Goal: Find specific page/section

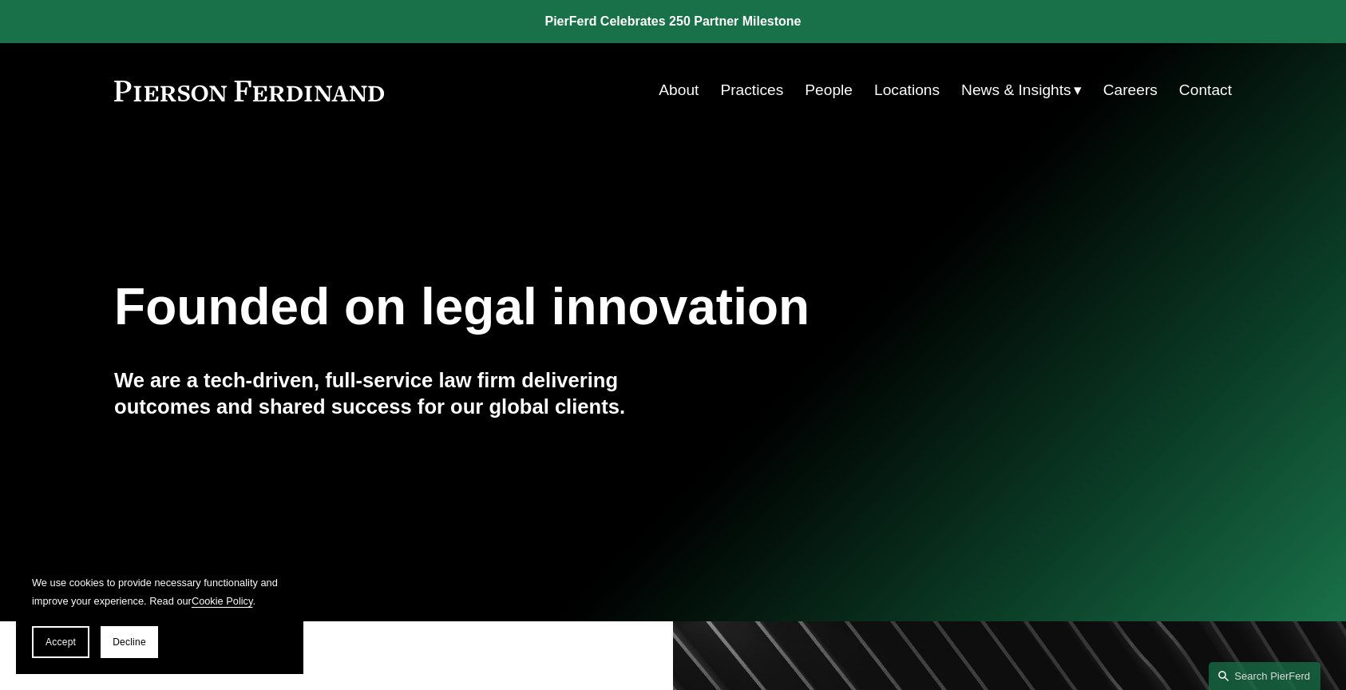
click at [882, 89] on link "Locations" at bounding box center [906, 90] width 65 height 30
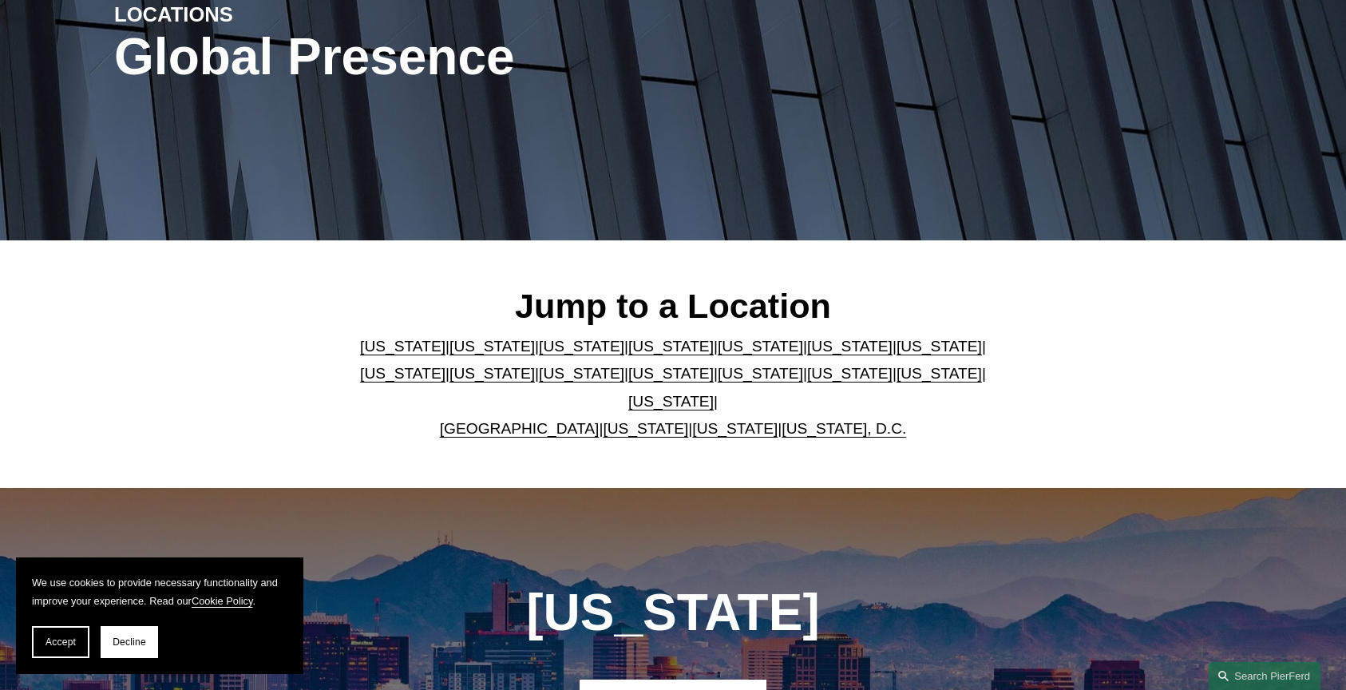
click at [470, 351] on link "California" at bounding box center [492, 346] width 85 height 17
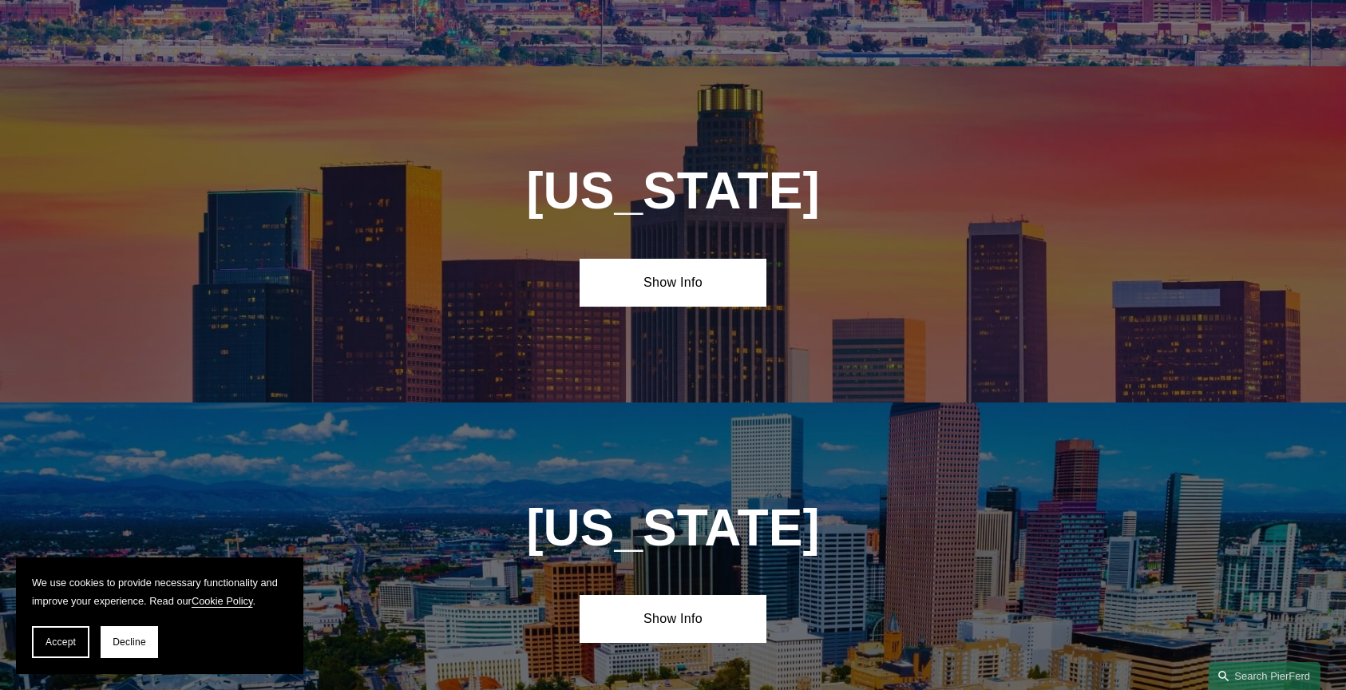
scroll to position [1036, 0]
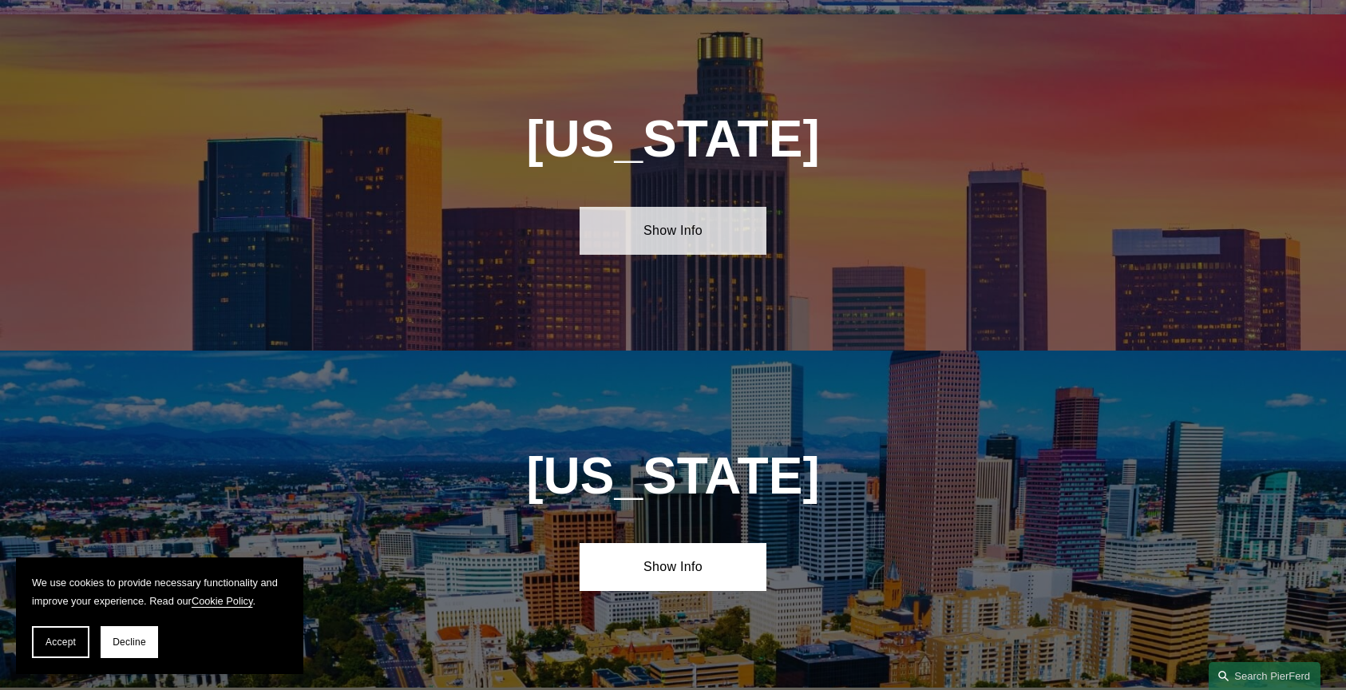
click at [672, 220] on link "Show Info" at bounding box center [673, 231] width 186 height 48
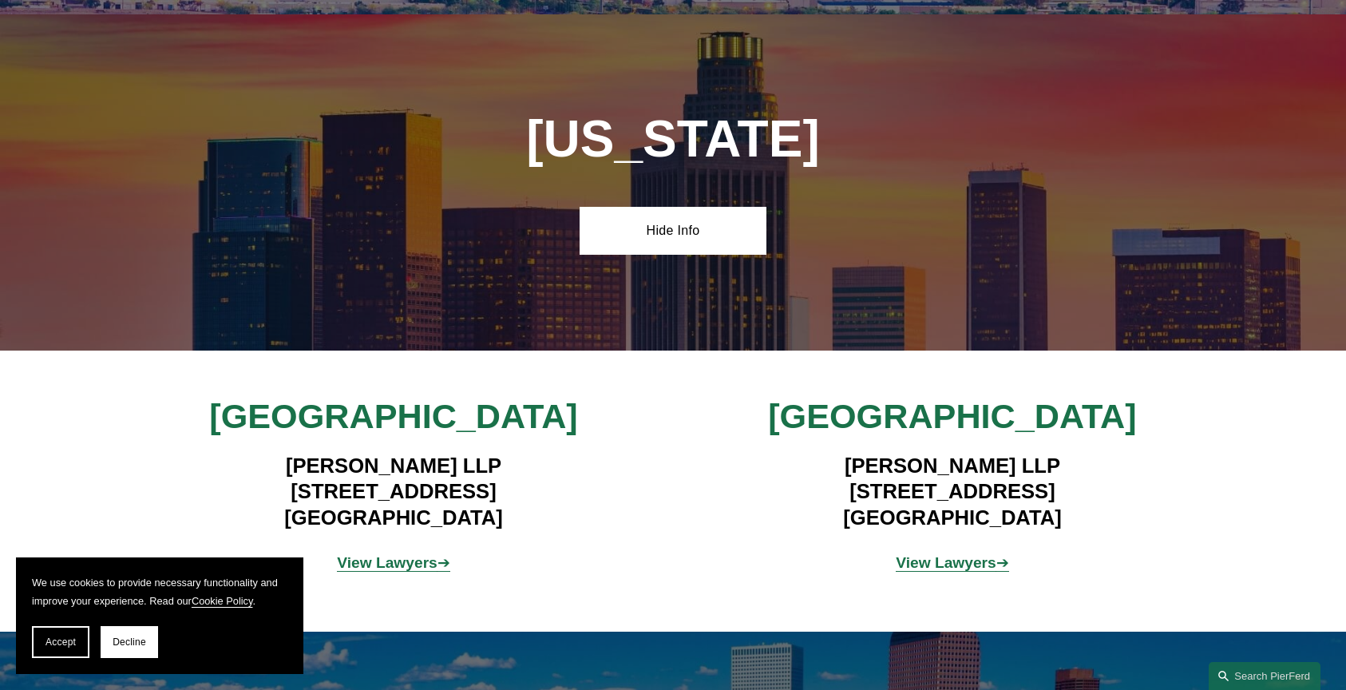
click at [583, 295] on div "California Hide Info" at bounding box center [673, 182] width 1346 height 336
